Goal: Task Accomplishment & Management: Use online tool/utility

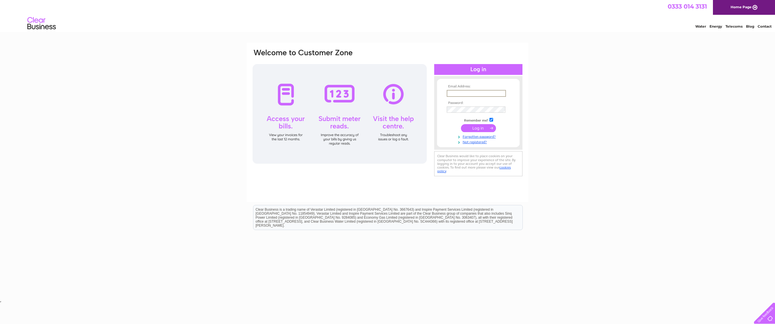
click at [470, 92] on input "text" at bounding box center [476, 93] width 59 height 7
type input "[PERSON_NAME][EMAIL_ADDRESS][DOMAIN_NAME]"
click at [476, 127] on input "submit" at bounding box center [478, 128] width 35 height 8
click at [478, 128] on input "submit" at bounding box center [478, 128] width 35 height 8
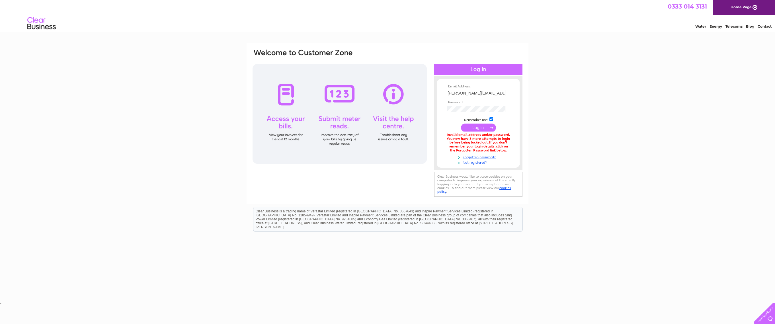
click at [479, 128] on input "submit" at bounding box center [478, 128] width 35 height 8
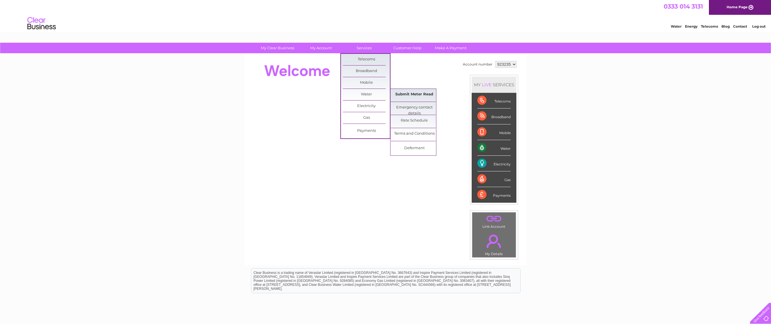
click at [417, 95] on link "Submit Meter Read" at bounding box center [414, 94] width 47 height 11
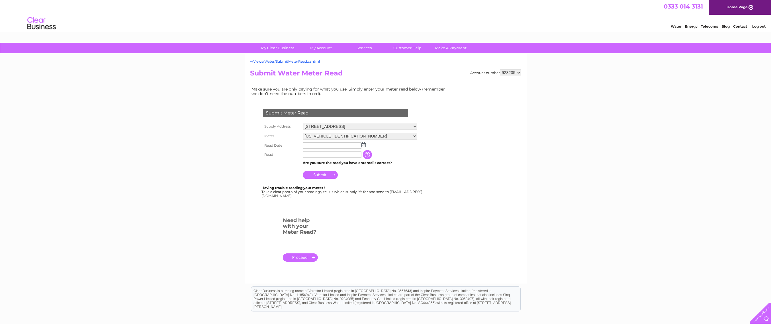
click at [363, 145] on img at bounding box center [363, 144] width 4 height 5
click at [344, 195] on link "28" at bounding box center [344, 195] width 8 height 6
type input "2025/08/28"
click at [315, 156] on input "text" at bounding box center [332, 154] width 59 height 6
type input "1641"
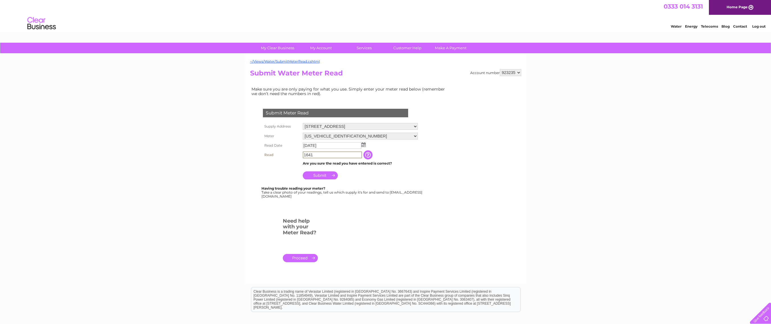
click at [317, 177] on input "Submit" at bounding box center [320, 175] width 35 height 8
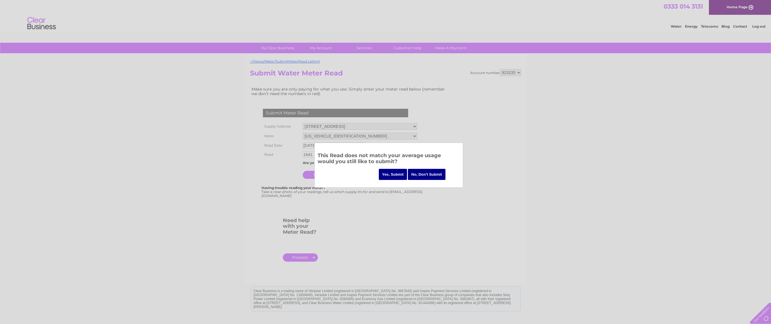
click at [392, 174] on input "Yes, Submit" at bounding box center [393, 174] width 28 height 11
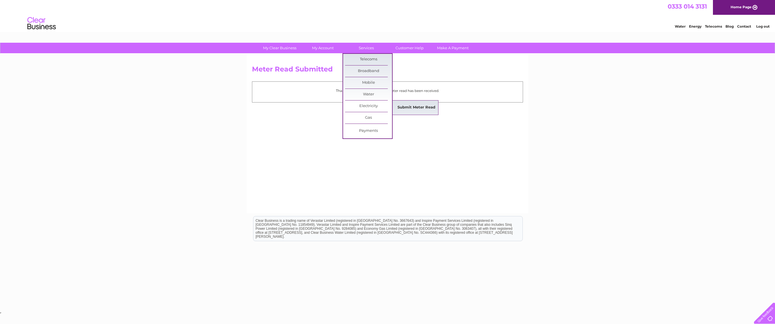
click at [410, 107] on link "Submit Meter Read" at bounding box center [416, 107] width 47 height 11
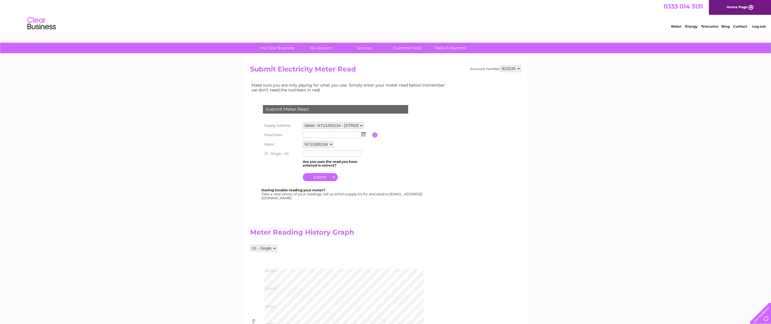
click at [363, 133] on img at bounding box center [363, 134] width 4 height 5
click at [345, 184] on link "28" at bounding box center [344, 184] width 8 height 6
type input "[DATE]"
click at [307, 156] on input "text" at bounding box center [332, 154] width 59 height 6
type input "109156"
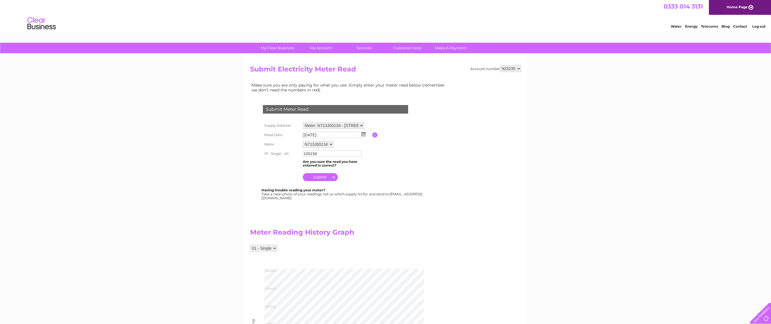
click at [321, 177] on input "submit" at bounding box center [320, 177] width 35 height 8
